Goal: Task Accomplishment & Management: Use online tool/utility

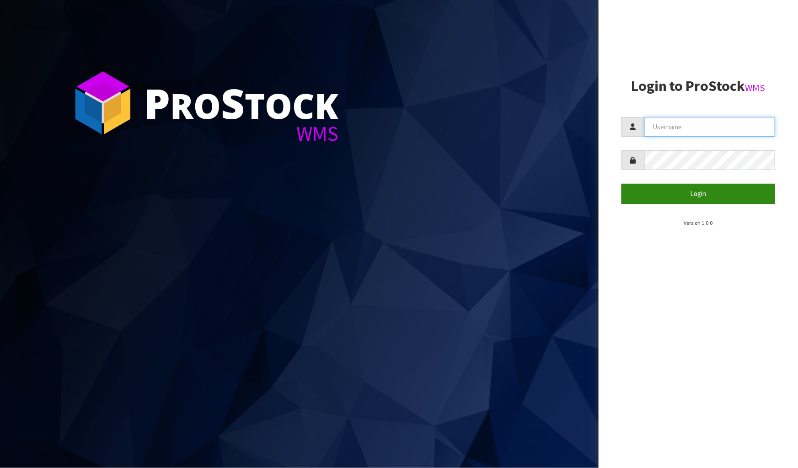
type input "Meena"
click at [680, 202] on button "Login" at bounding box center [698, 194] width 154 height 20
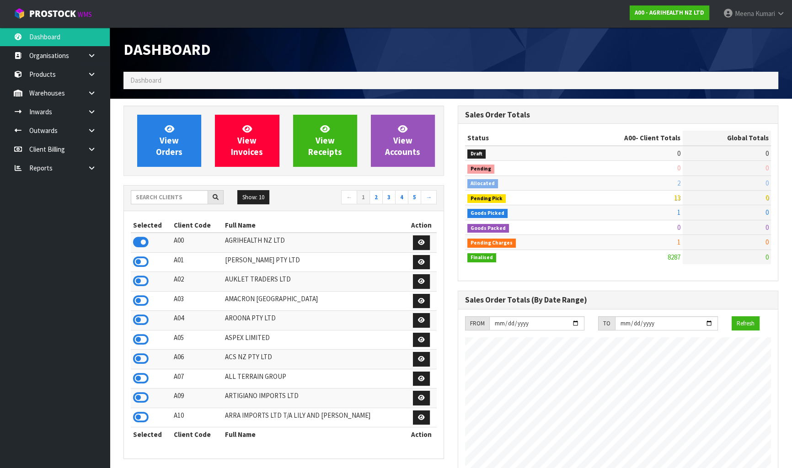
scroll to position [691, 334]
click at [138, 199] on input "text" at bounding box center [169, 197] width 77 height 14
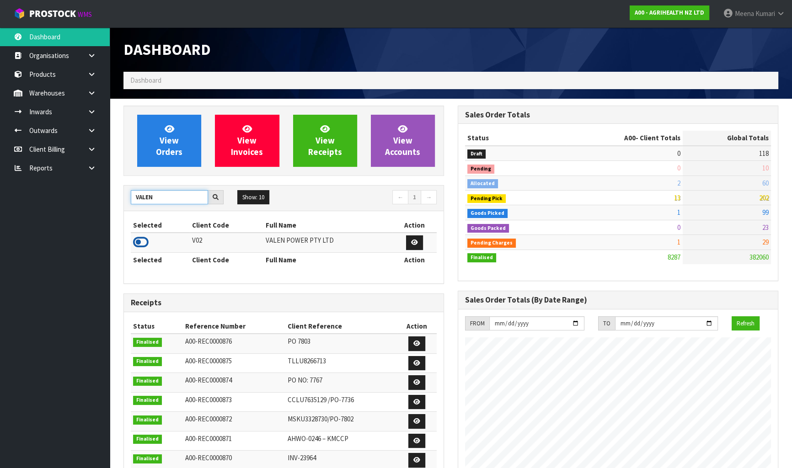
type input "VALEN"
click at [139, 244] on icon at bounding box center [141, 242] width 16 height 14
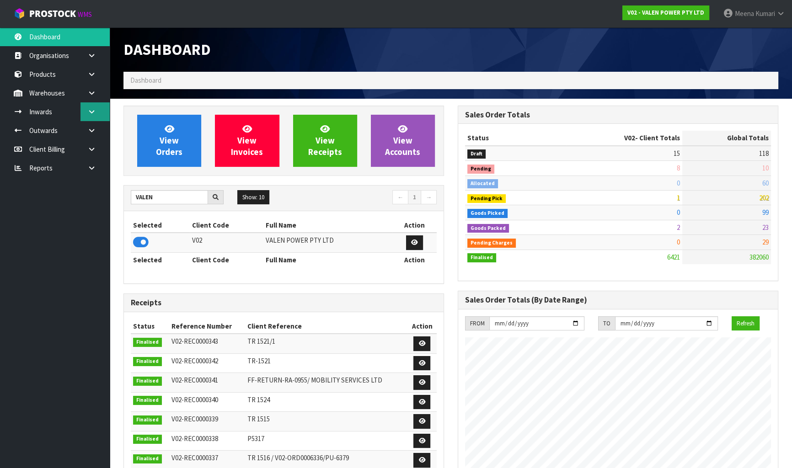
click at [97, 107] on link at bounding box center [94, 111] width 29 height 19
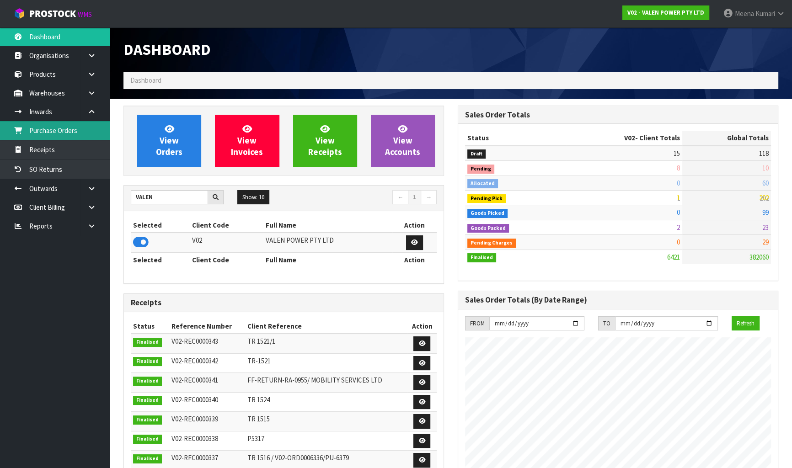
click at [54, 137] on link "Purchase Orders" at bounding box center [55, 130] width 110 height 19
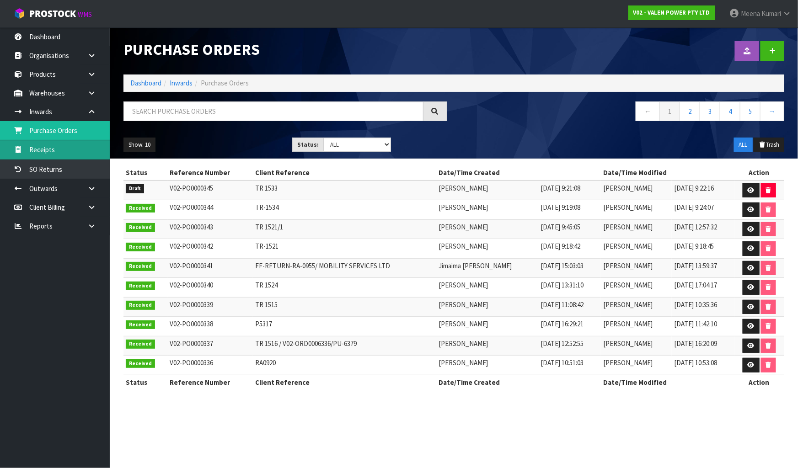
click at [81, 152] on link "Receipts" at bounding box center [55, 149] width 110 height 19
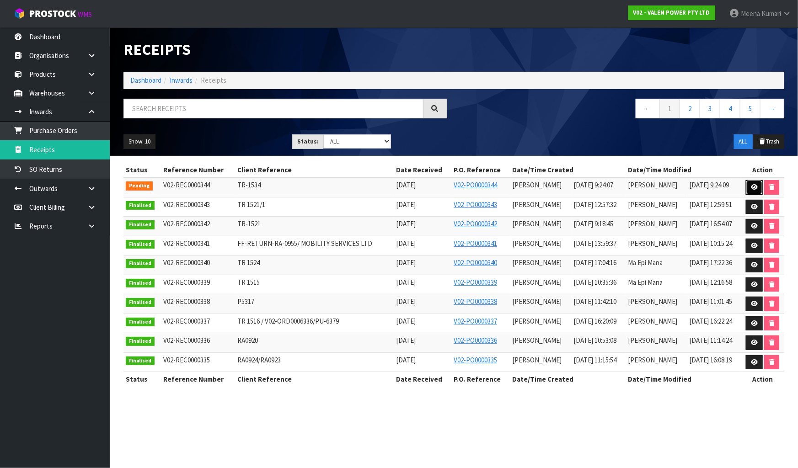
click at [756, 186] on icon at bounding box center [753, 187] width 7 height 6
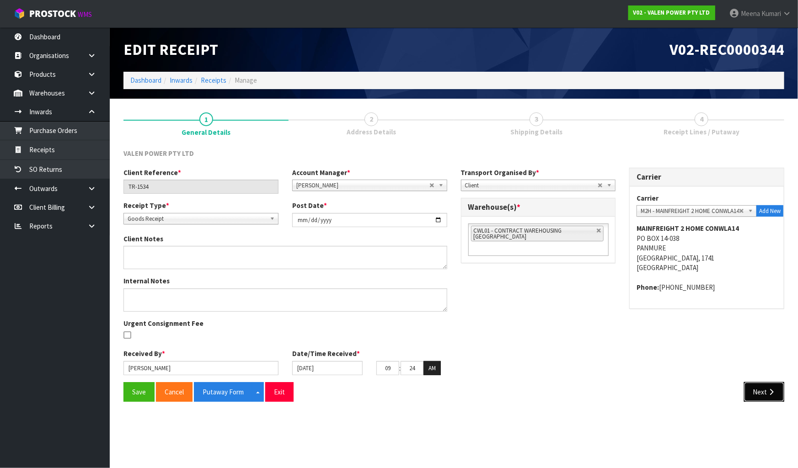
click at [773, 395] on button "Next" at bounding box center [764, 392] width 40 height 20
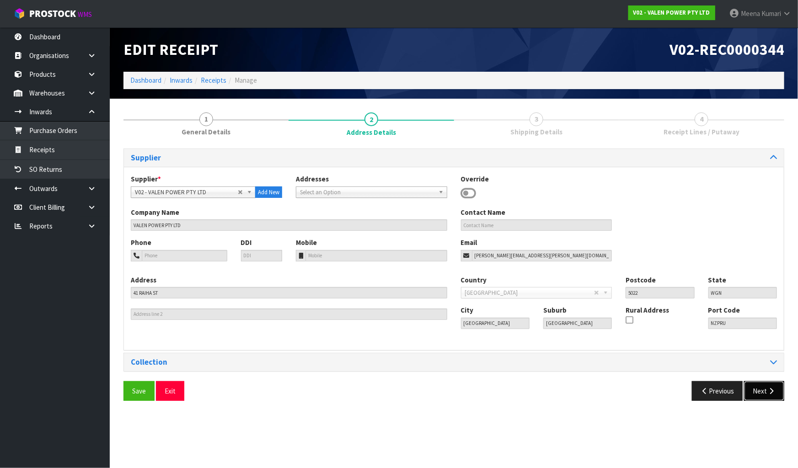
click at [763, 393] on button "Next" at bounding box center [764, 391] width 40 height 20
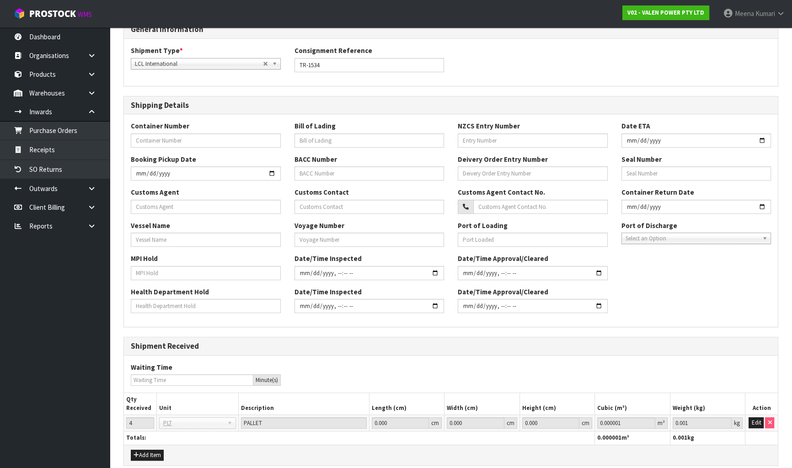
scroll to position [168, 0]
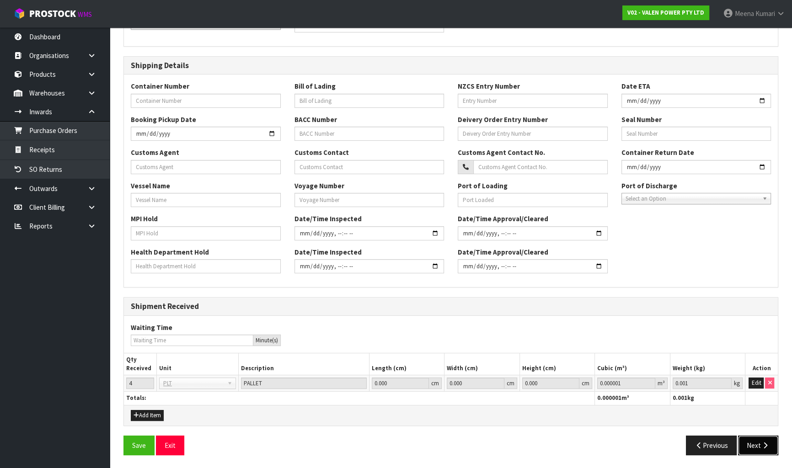
drag, startPoint x: 766, startPoint y: 449, endPoint x: 737, endPoint y: 426, distance: 36.7
click at [765, 449] on button "Next" at bounding box center [758, 446] width 40 height 20
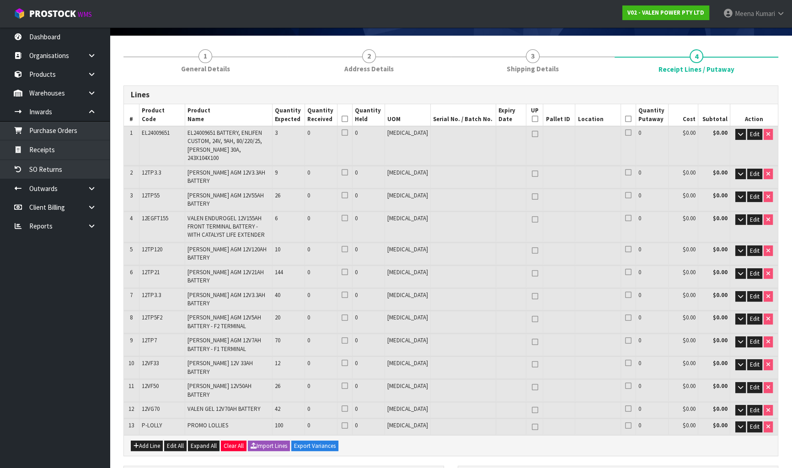
scroll to position [124, 0]
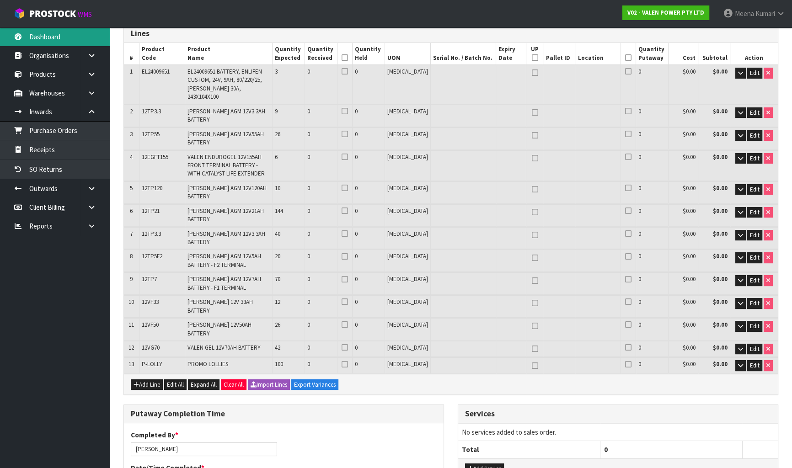
click at [52, 32] on link "Dashboard" at bounding box center [55, 36] width 110 height 19
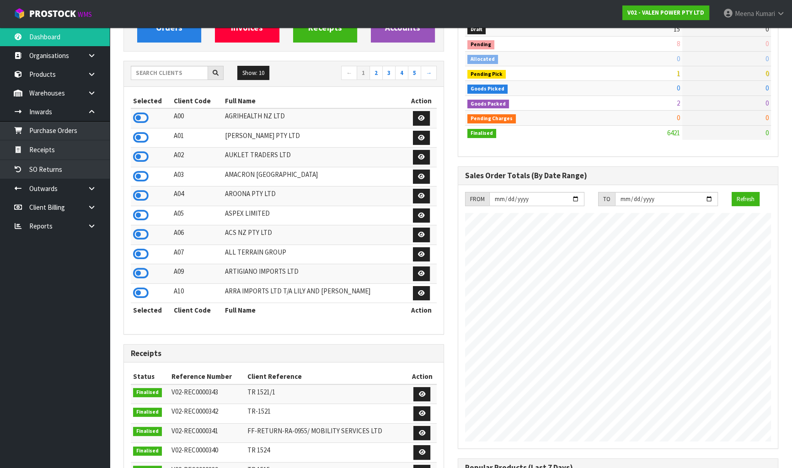
scroll to position [691, 334]
